Goal: Information Seeking & Learning: Find specific fact

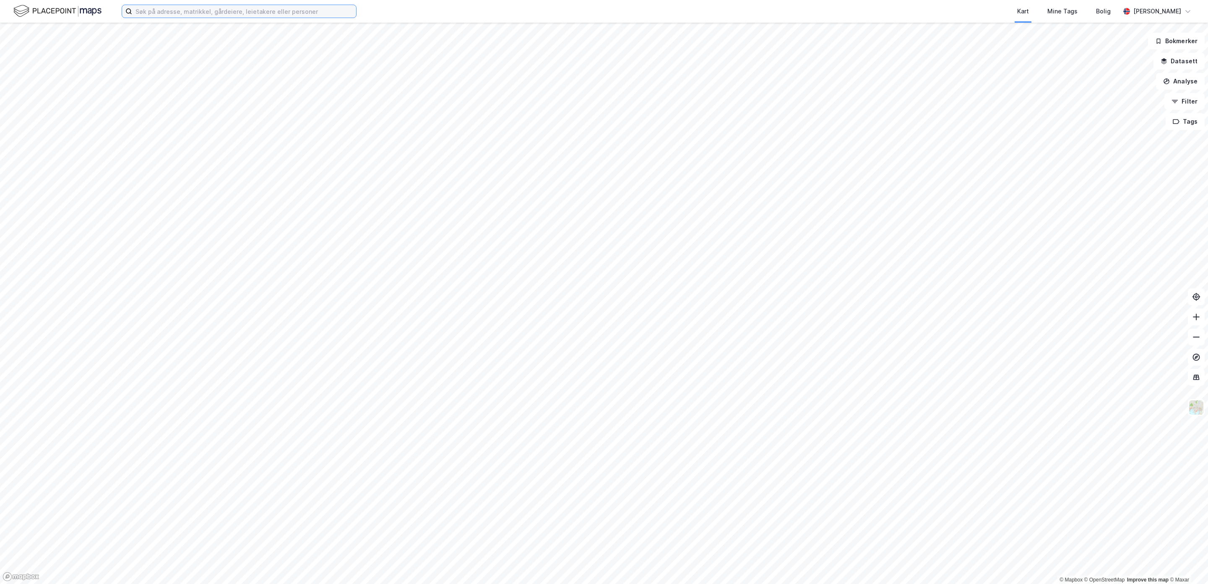
click at [208, 17] on input at bounding box center [244, 11] width 224 height 13
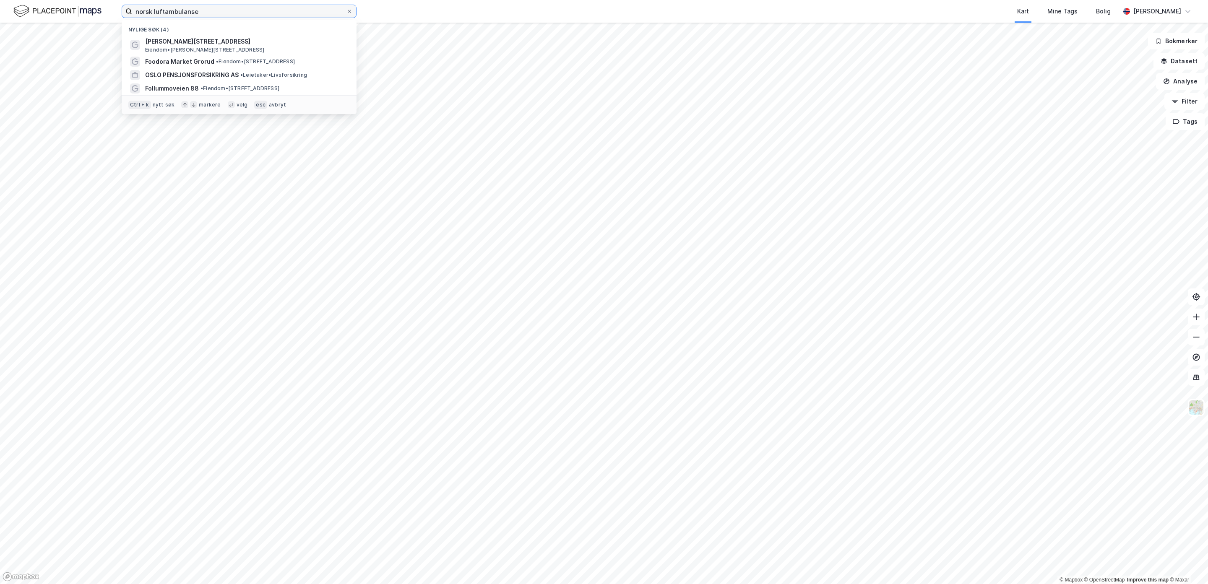
type input "norsk luftambulanse"
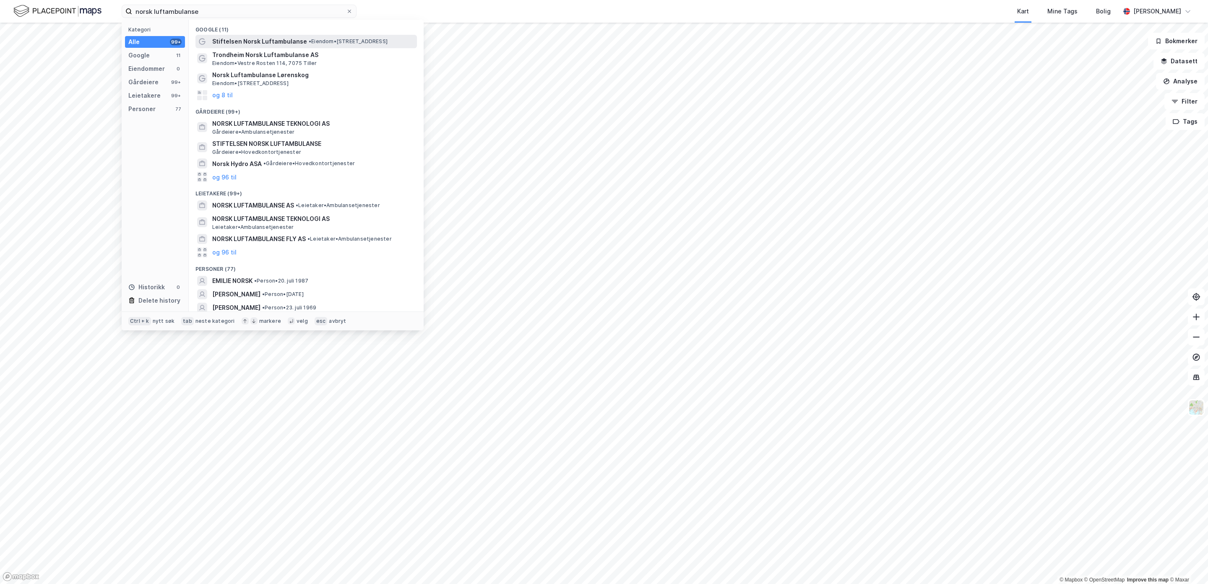
click at [261, 39] on span "Stiftelsen Norsk Luftambulanse" at bounding box center [259, 41] width 95 height 10
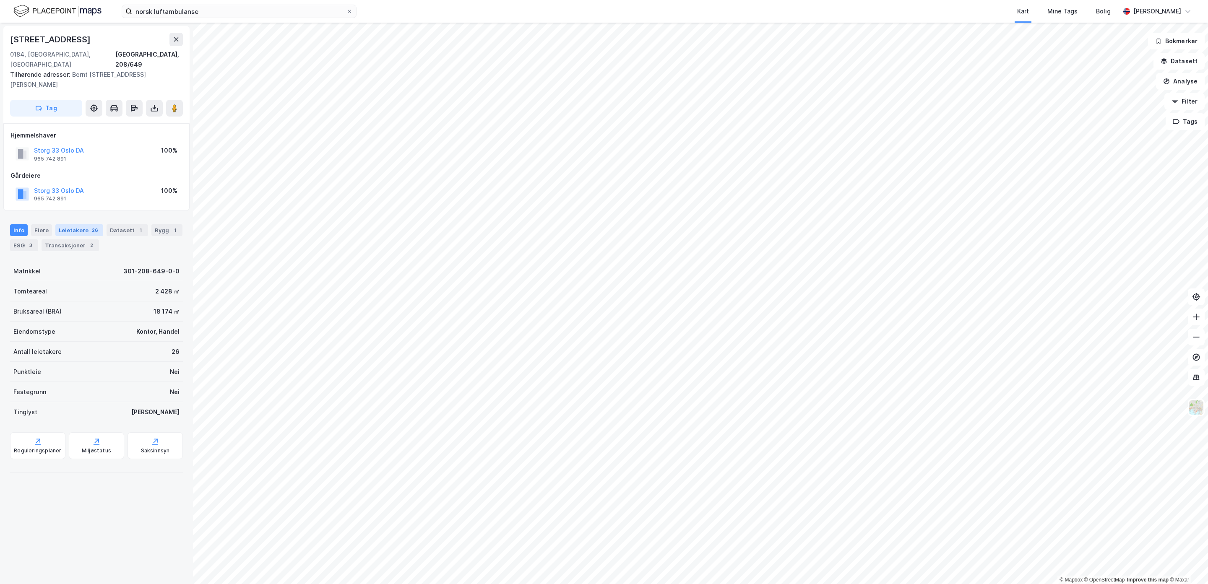
click at [76, 224] on div "Leietakere 26" at bounding box center [79, 230] width 48 height 12
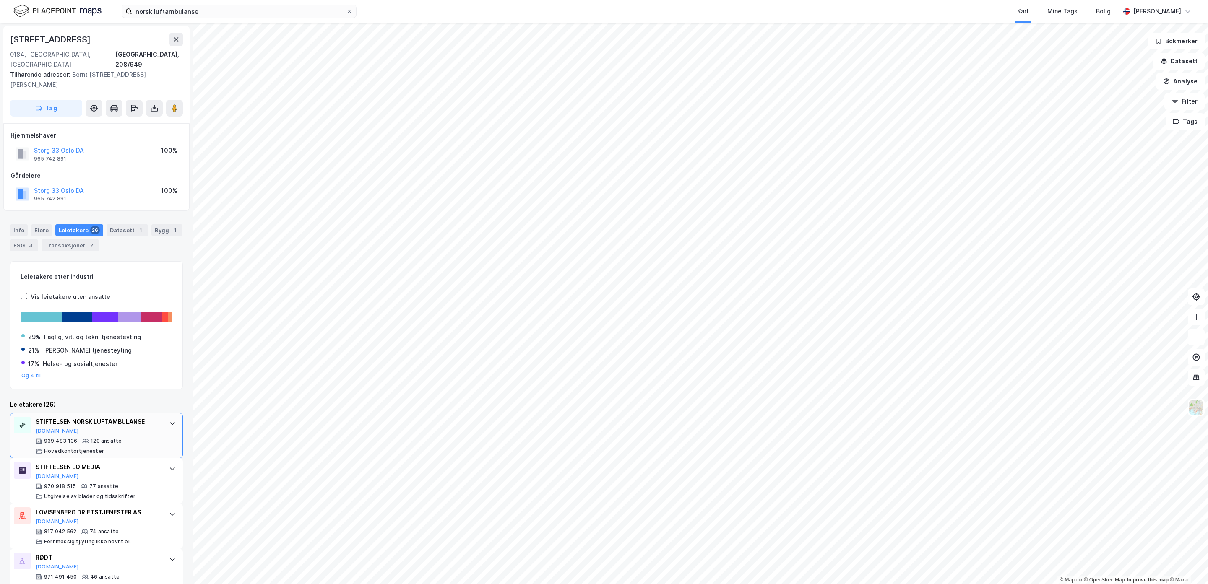
click at [107, 423] on div "STIFTELSEN NORSK LUFTAMBULANSE [DOMAIN_NAME]" at bounding box center [98, 426] width 125 height 18
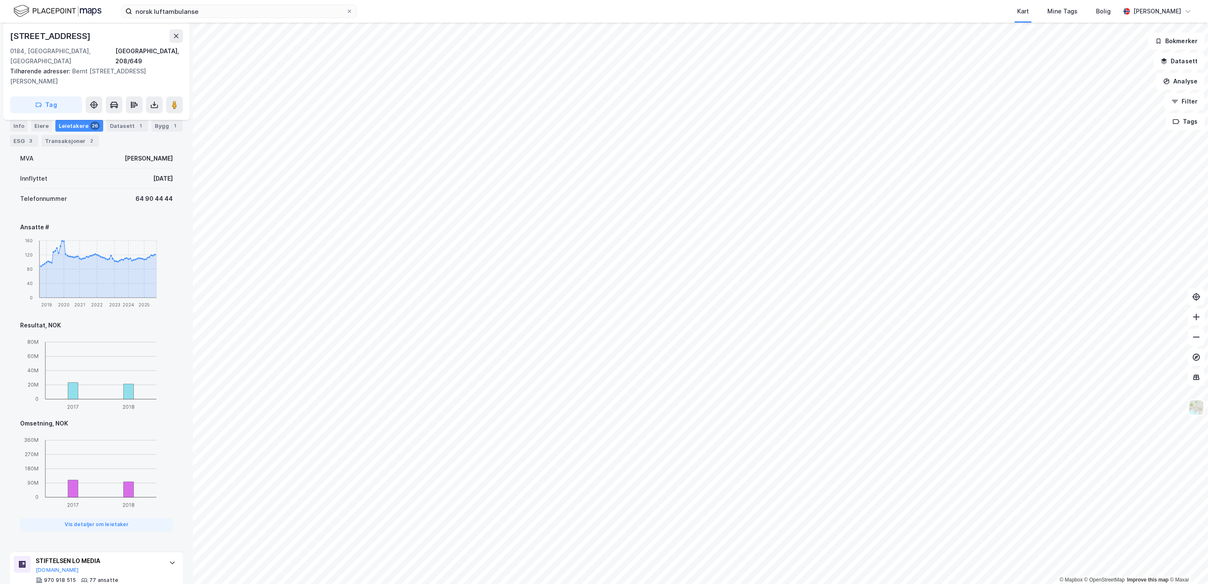
scroll to position [9, 0]
